Goal: Task Accomplishment & Management: Use online tool/utility

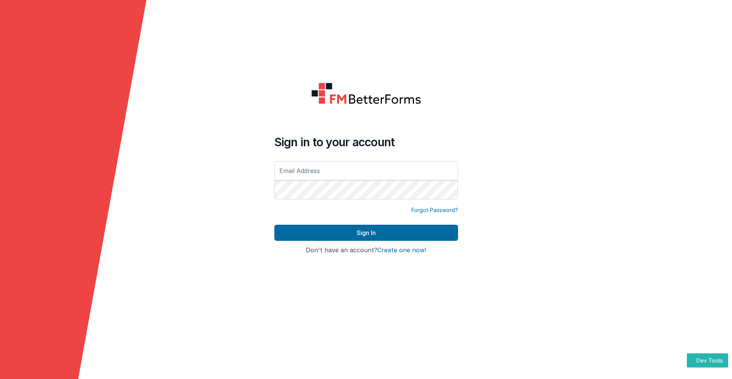
click at [366, 170] on input "text" at bounding box center [366, 170] width 184 height 19
type input "[PERSON_NAME][EMAIL_ADDRESS][DOMAIN_NAME]"
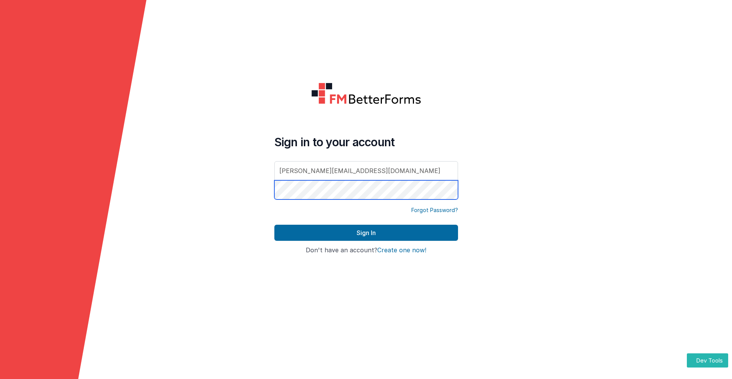
click at [274, 225] on button "Sign In" at bounding box center [366, 233] width 184 height 16
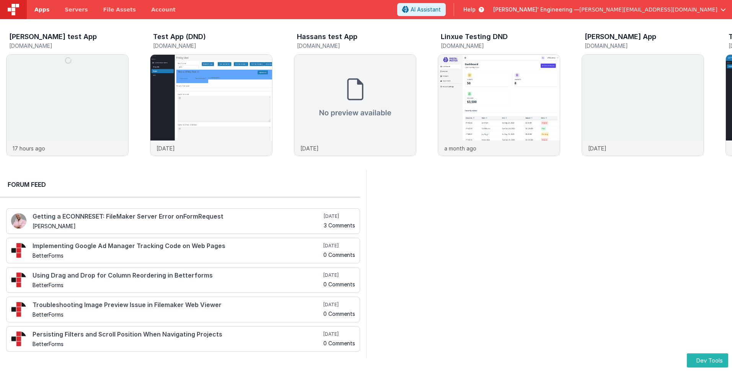
click at [42, 10] on span "Apps" at bounding box center [41, 10] width 15 height 8
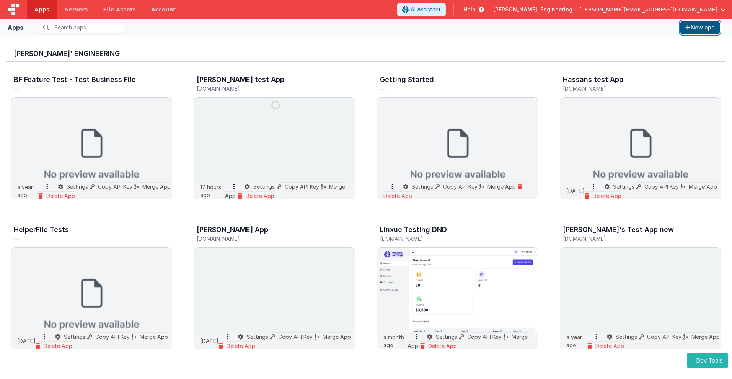
click at [700, 28] on button "New app" at bounding box center [699, 27] width 39 height 13
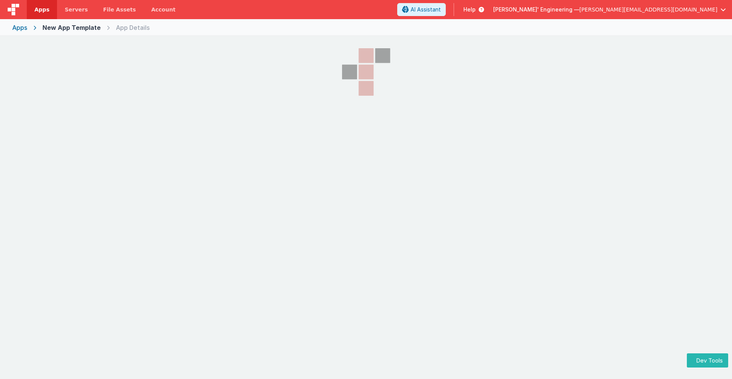
select select "[DOMAIN_NAME]"
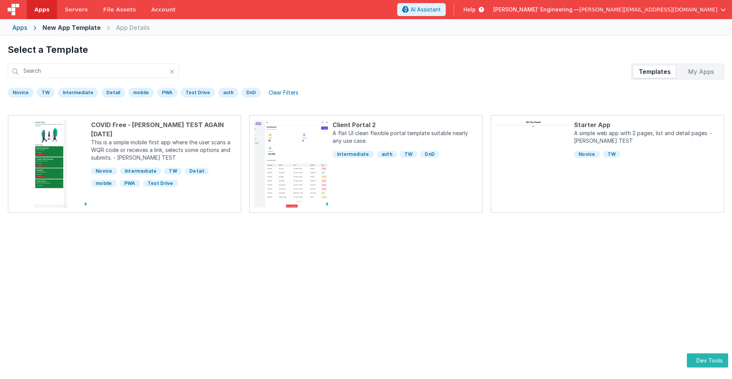
scroll to position [36, 0]
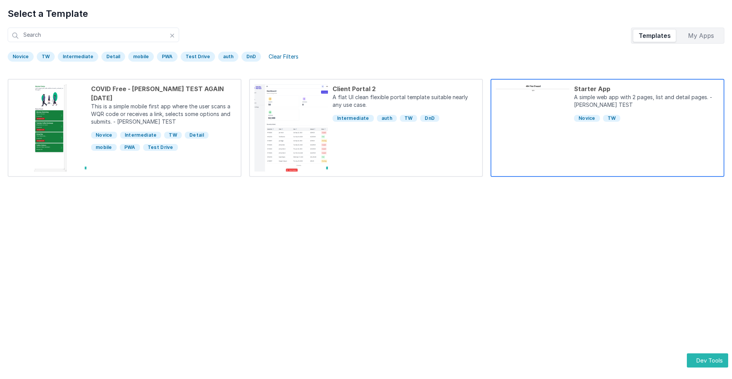
click at [646, 89] on div "Starter App" at bounding box center [646, 88] width 145 height 9
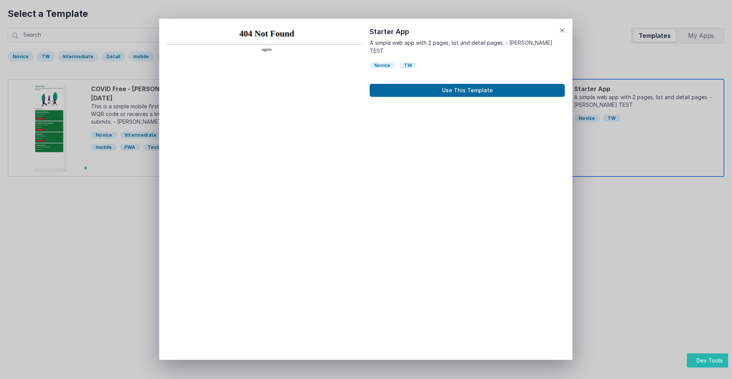
scroll to position [6, 0]
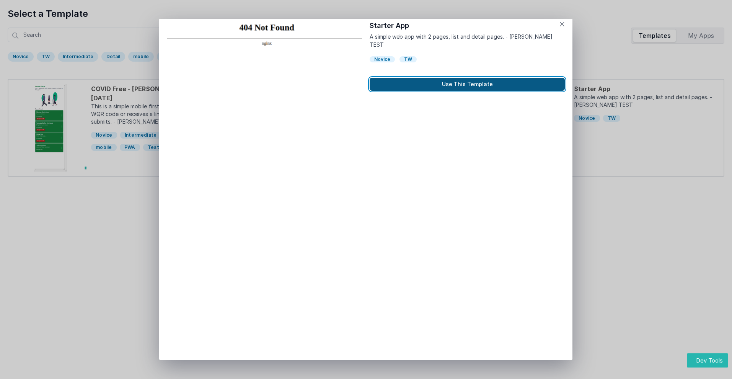
click at [467, 78] on button "Use This Template" at bounding box center [467, 84] width 195 height 13
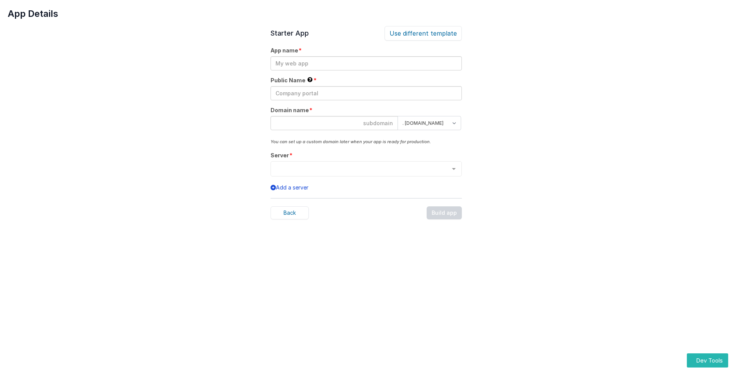
scroll to position [0, 0]
click at [366, 63] on input "text" at bounding box center [366, 63] width 191 height 14
type input "testapp131"
click at [366, 93] on input "text" at bounding box center [366, 93] width 191 height 14
type input "Test"
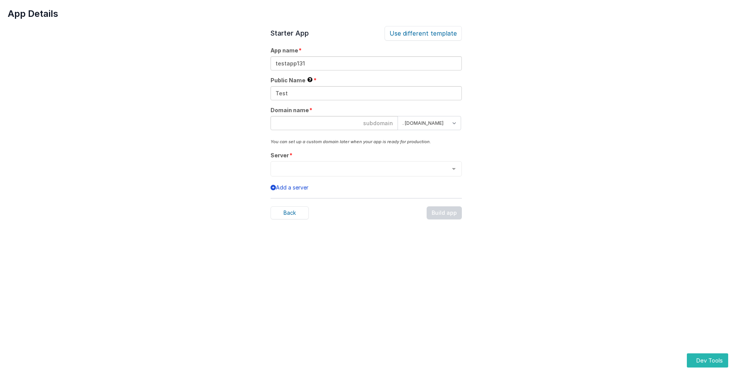
click at [334, 123] on input at bounding box center [334, 123] width 127 height 14
type input "testapp131"
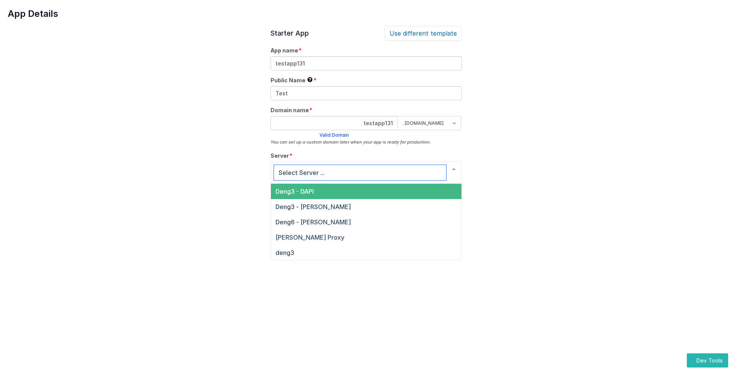
scroll to position [26, 0]
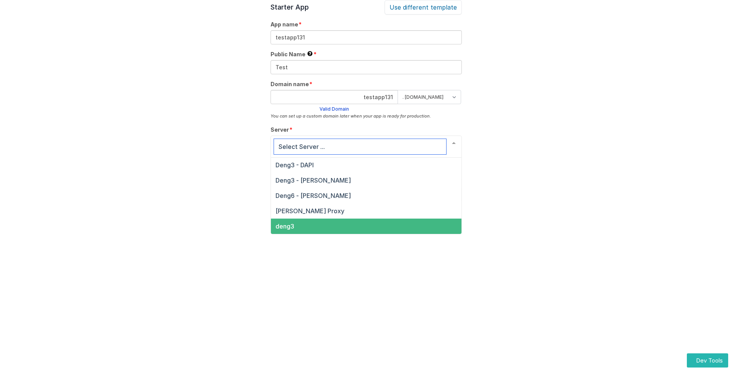
click at [284, 226] on span "deng3" at bounding box center [285, 226] width 19 height 8
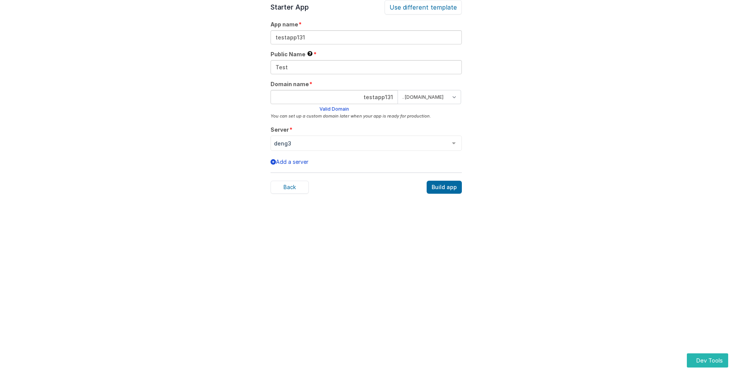
scroll to position [24, 0]
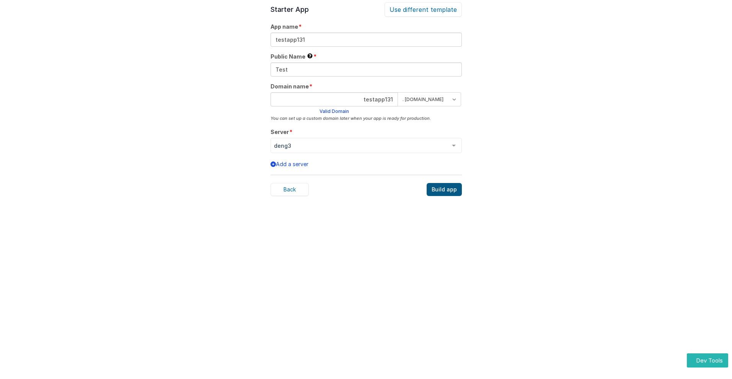
click at [445, 189] on div "Build app" at bounding box center [444, 189] width 35 height 13
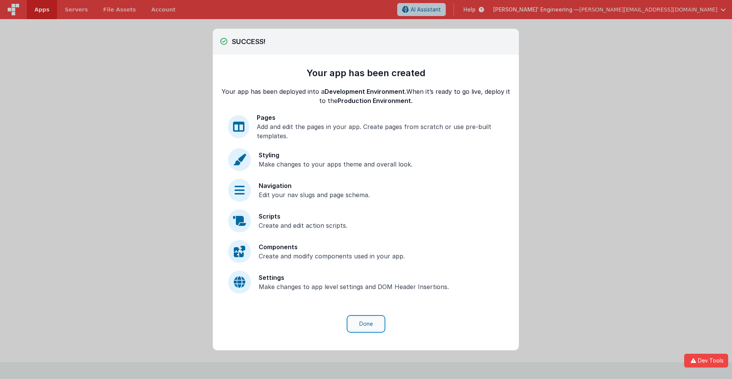
click at [366, 324] on button "Done" at bounding box center [366, 323] width 36 height 15
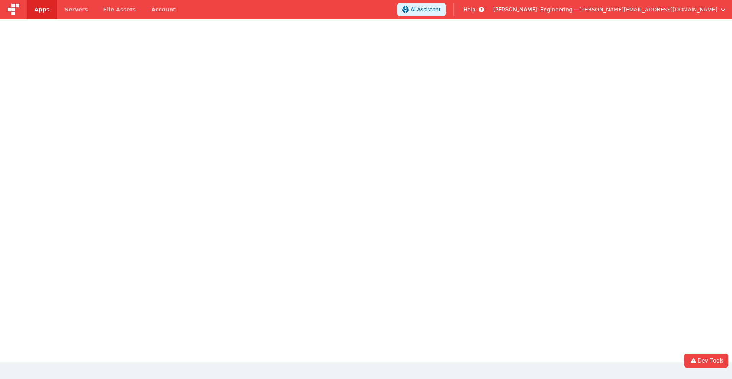
click at [42, 10] on span "Apps" at bounding box center [41, 10] width 15 height 8
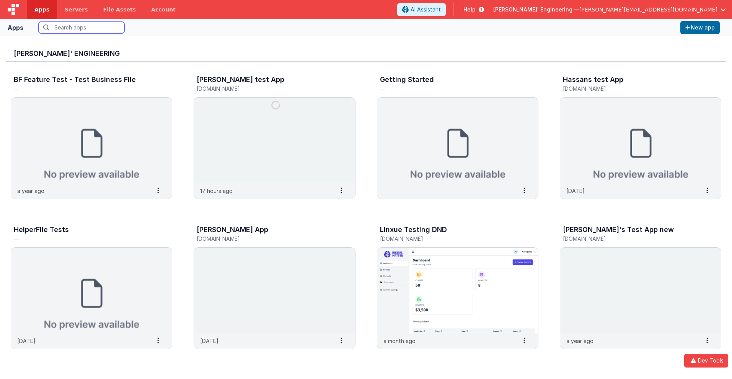
click at [82, 28] on input "text" at bounding box center [82, 27] width 86 height 11
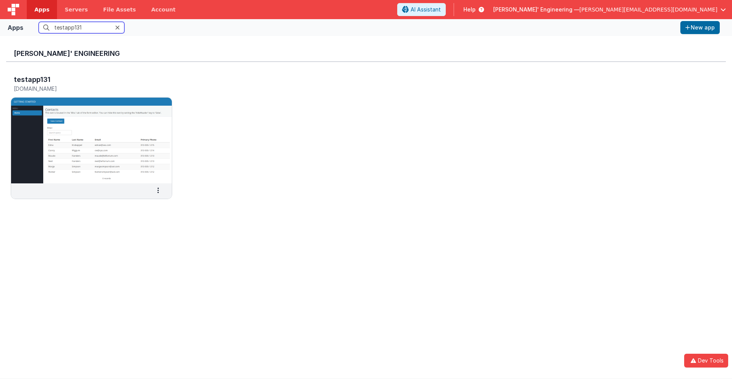
scroll to position [6, 0]
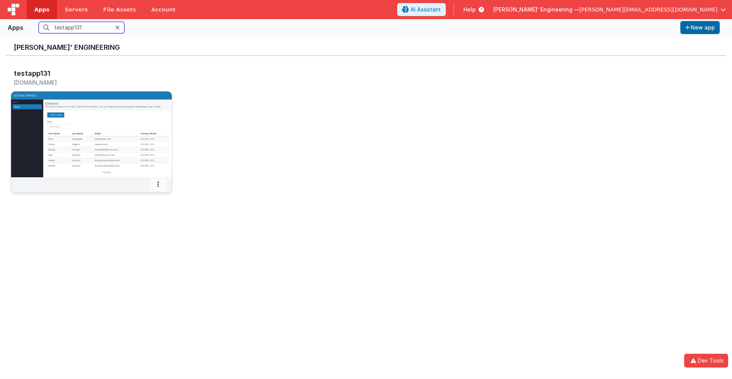
type input "testapp131"
click at [158, 184] on icon at bounding box center [158, 184] width 2 height 0
click at [138, 197] on span "Settings" at bounding box center [138, 197] width 21 height 7
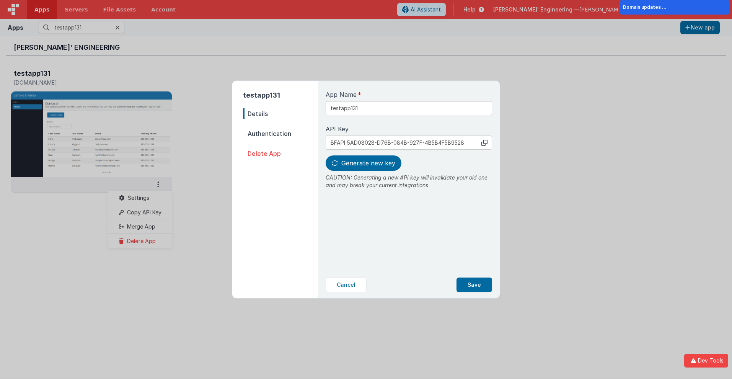
click at [280, 114] on span "Details" at bounding box center [280, 113] width 75 height 11
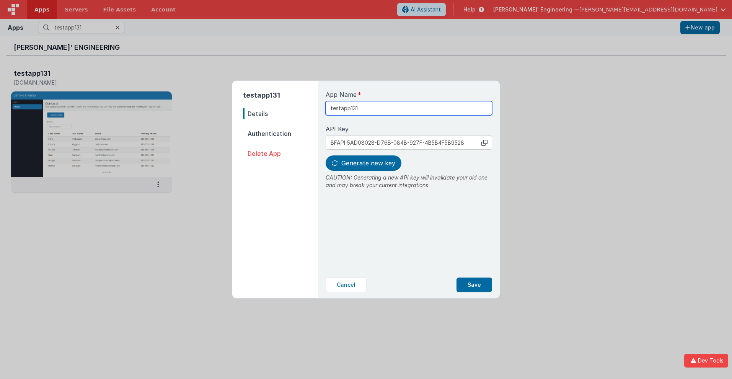
click at [383, 105] on input "testapp131" at bounding box center [409, 108] width 166 height 14
click at [484, 142] on icon at bounding box center [484, 143] width 6 height 6
click at [362, 163] on span "Generate new key" at bounding box center [368, 163] width 54 height 8
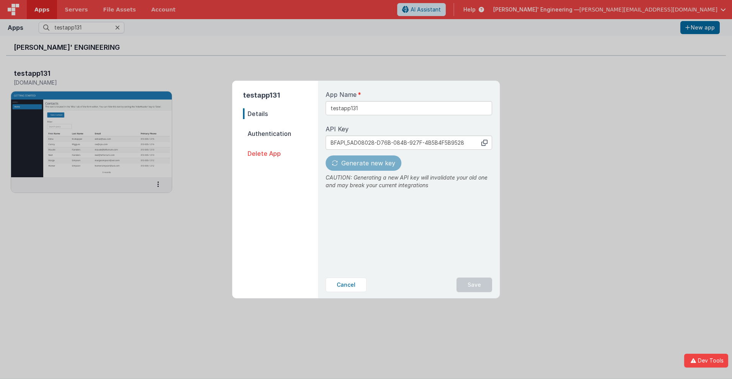
type input "BFAPI_9FE7294F-17BD-C54B-B0E3-AB381049A98E"
click at [474, 285] on button "Save" at bounding box center [474, 284] width 36 height 15
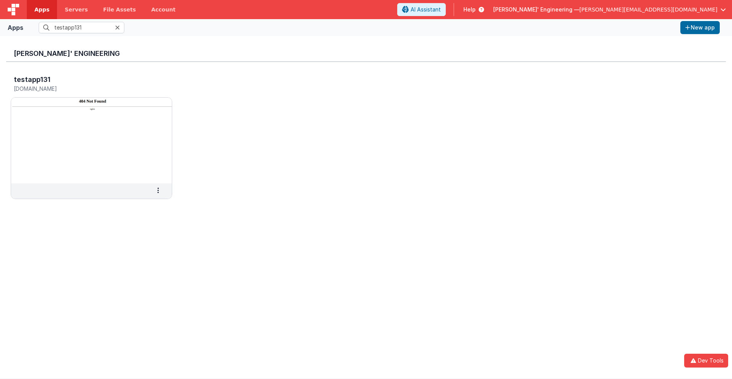
scroll to position [0, 0]
click at [31, 79] on h3 "testapp131" at bounding box center [32, 80] width 37 height 8
click at [42, 10] on span "Apps" at bounding box center [41, 10] width 15 height 8
click at [82, 28] on input "text" at bounding box center [82, 27] width 86 height 11
type input "testapp131"
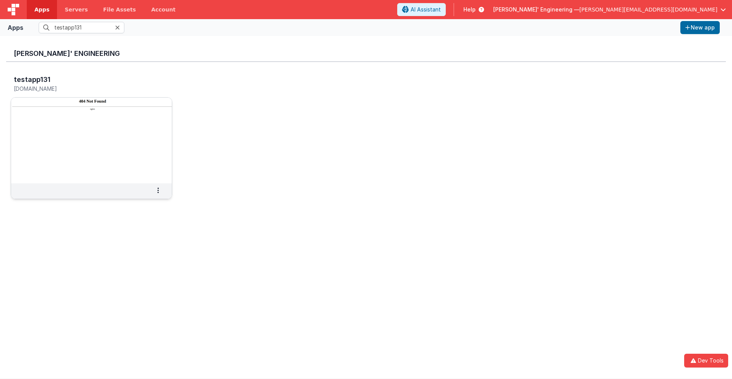
click at [83, 88] on h5 "[DOMAIN_NAME]" at bounding box center [83, 89] width 139 height 6
